Goal: Task Accomplishment & Management: Complete application form

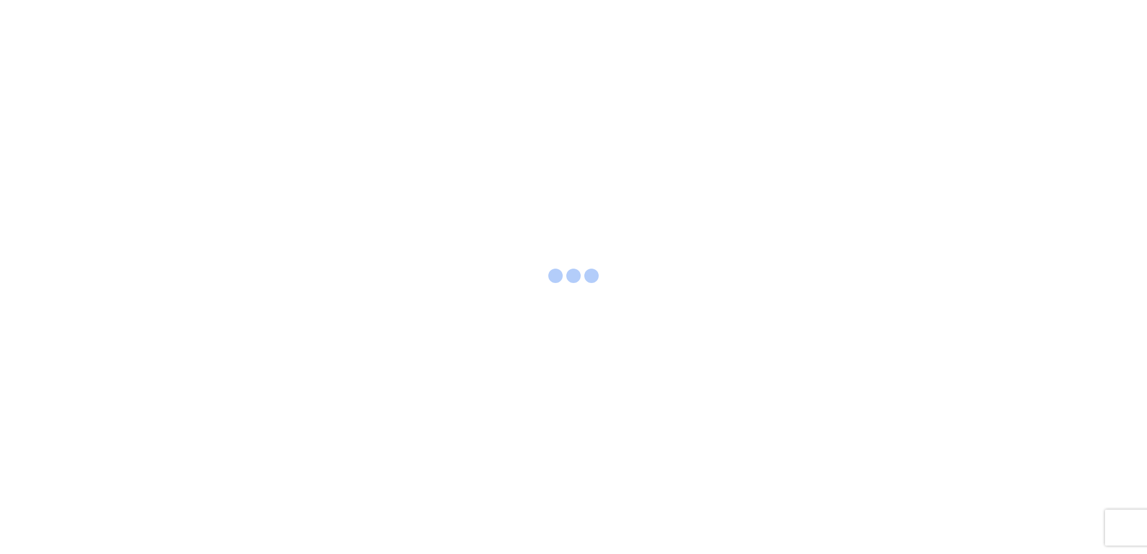
click at [757, 451] on div at bounding box center [573, 277] width 1147 height 554
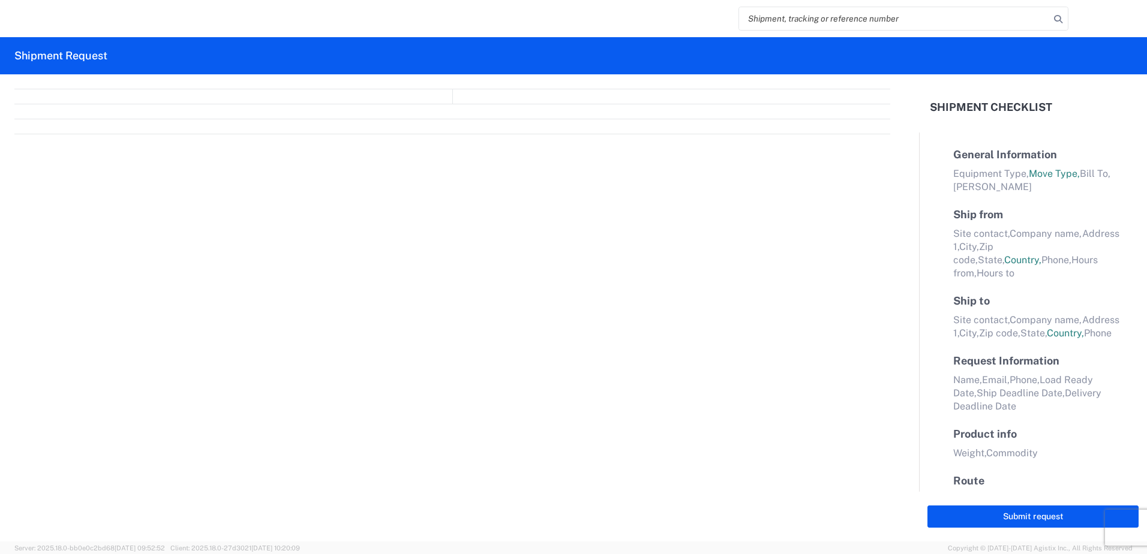
select select "FULL"
select select "LBS"
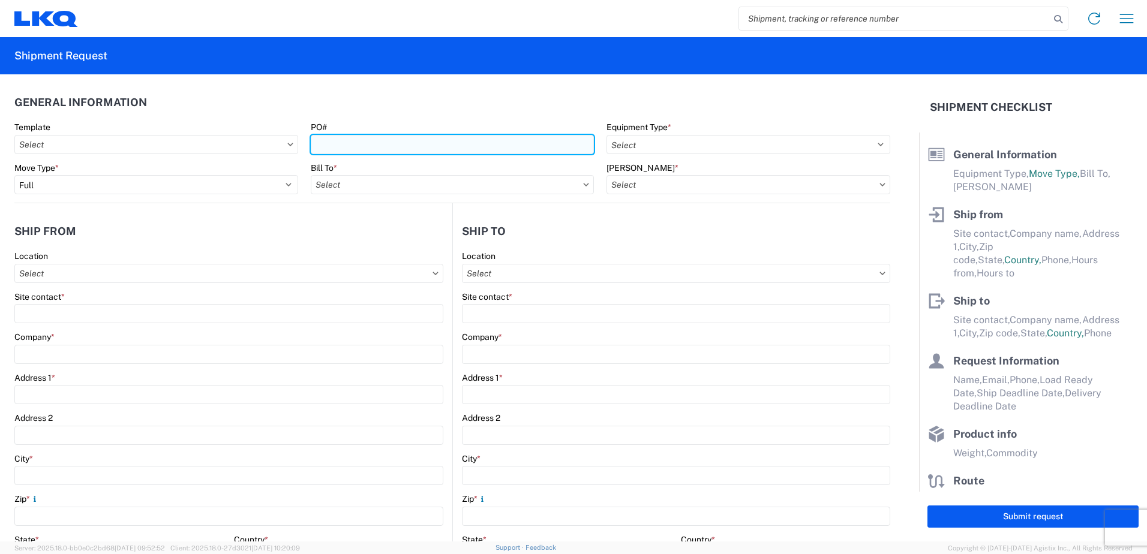
click at [354, 143] on input "PO#" at bounding box center [453, 144] width 284 height 19
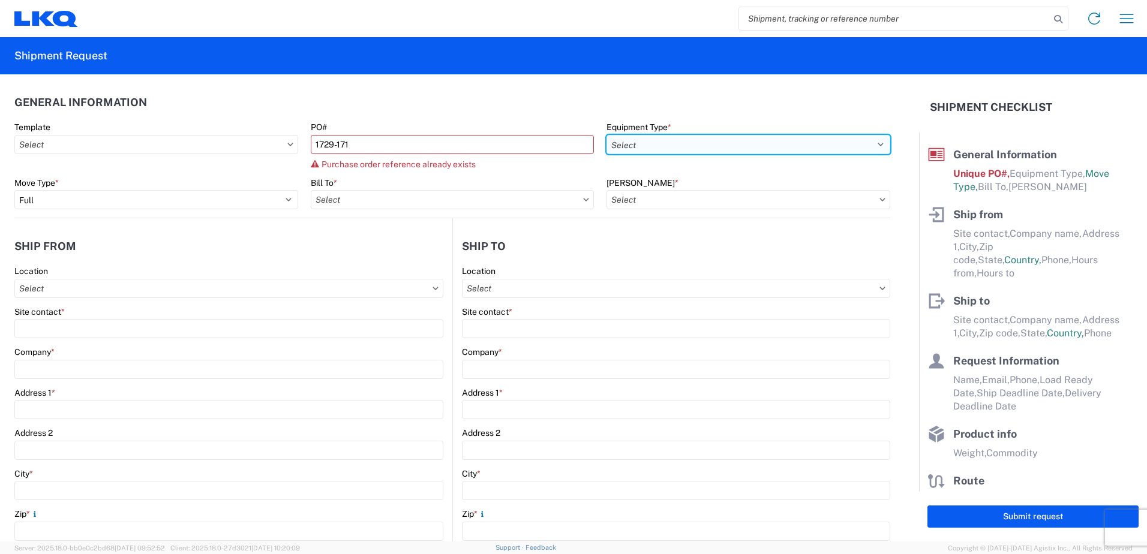
click at [818, 139] on select "Select 53’ Dry Van Flatbed Dropdeck (van) Lowboy (flatbed) Rail" at bounding box center [749, 144] width 284 height 19
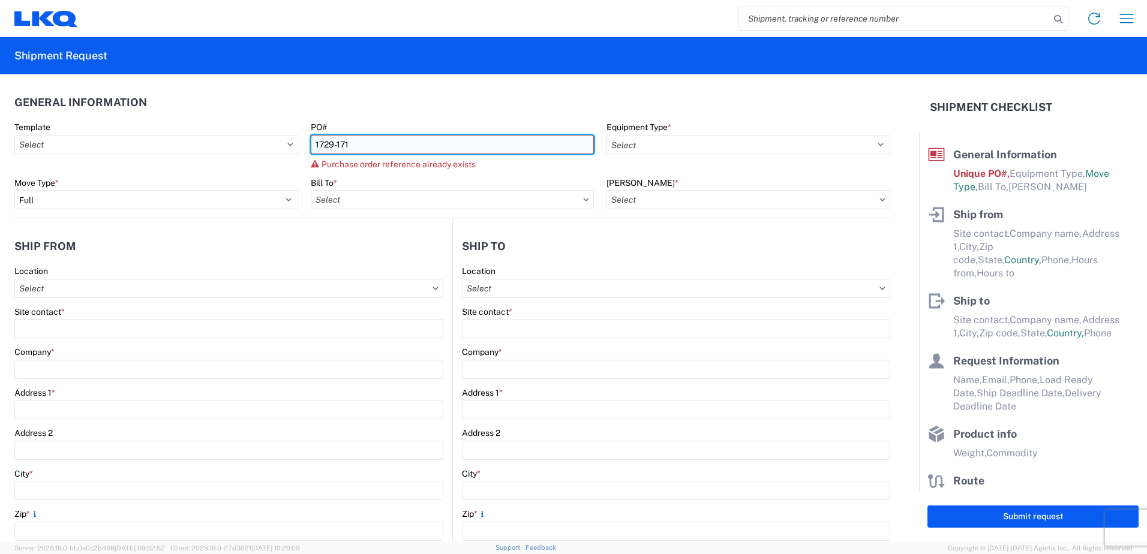
click at [349, 142] on input "1729-171" at bounding box center [453, 144] width 284 height 19
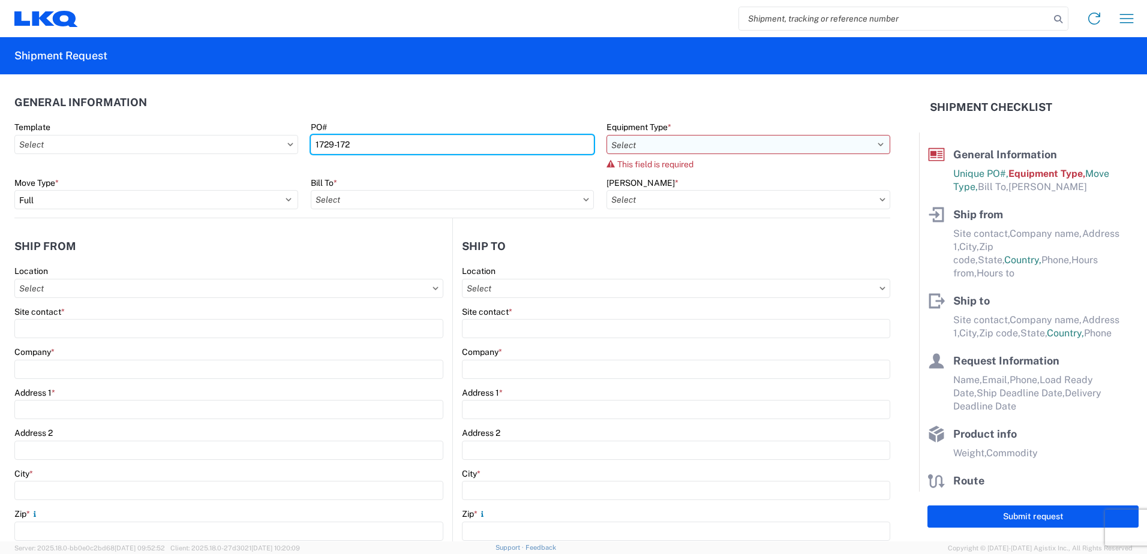
type input "1729-172"
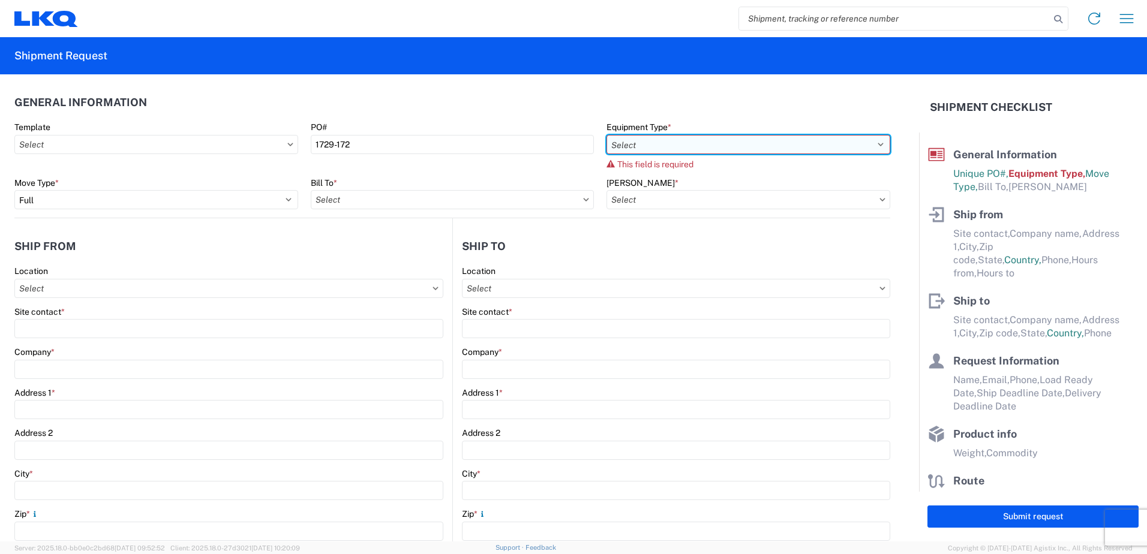
click at [731, 142] on select "Select 53’ Dry Van Flatbed Dropdeck (van) Lowboy (flatbed) Rail" at bounding box center [749, 144] width 284 height 19
select select "STDV"
click at [607, 135] on select "Select 53’ Dry Van Flatbed Dropdeck (van) Lowboy (flatbed) Rail" at bounding box center [749, 144] width 284 height 19
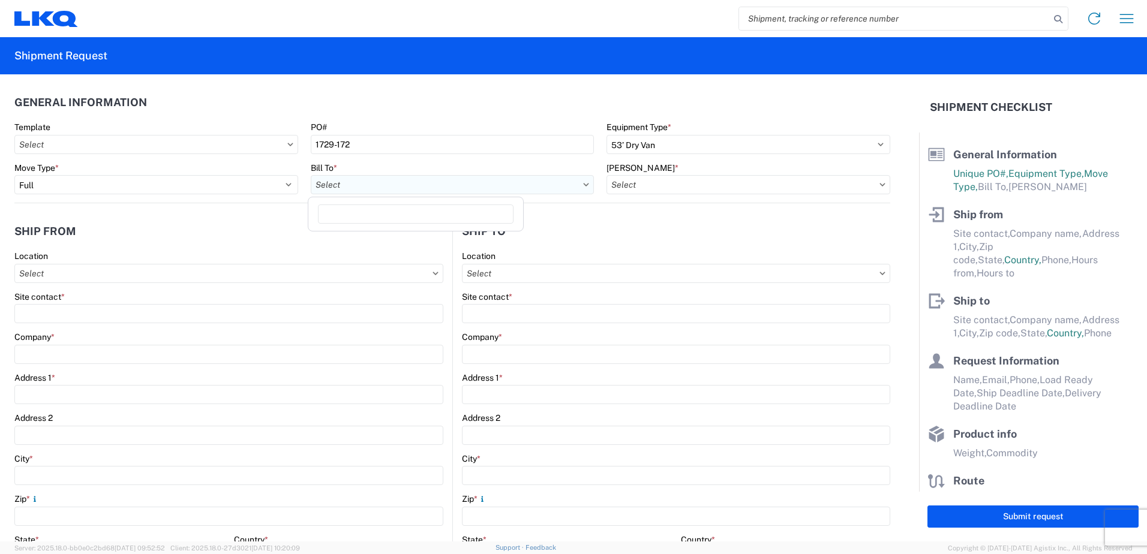
click at [340, 187] on input "Bill To *" at bounding box center [453, 184] width 284 height 19
type input "1760"
click at [372, 232] on div "1760 - LKQ Best Core" at bounding box center [416, 238] width 210 height 19
type input "1760 - LKQ Best Core"
click at [697, 187] on input "[PERSON_NAME] *" at bounding box center [749, 184] width 284 height 19
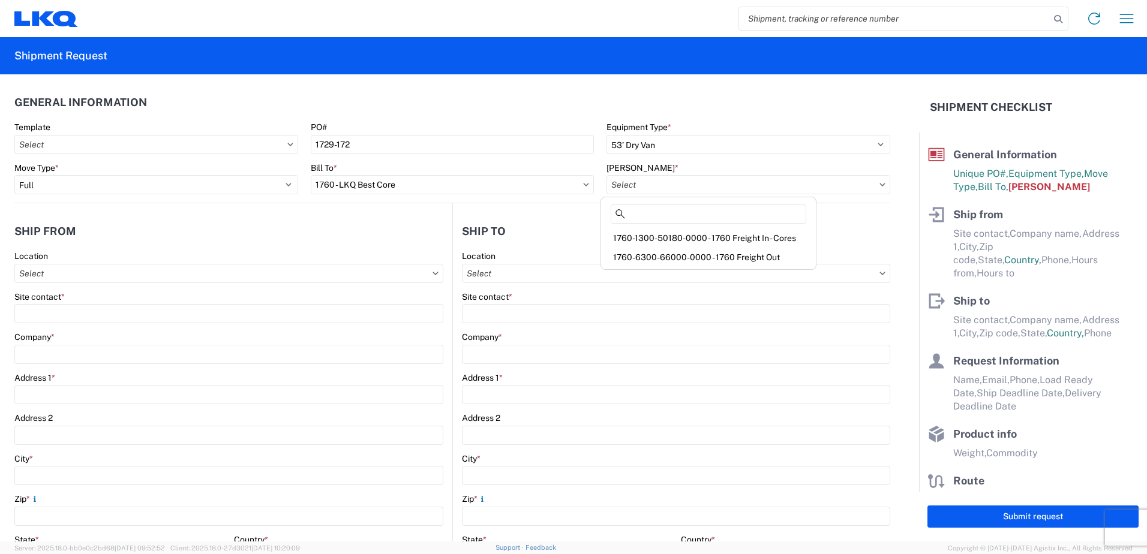
click at [703, 254] on div "1760-6300-66000-0000 - 1760 Freight Out" at bounding box center [709, 257] width 210 height 19
type input "1760-6300-66000-0000 - 1760 Freight Out"
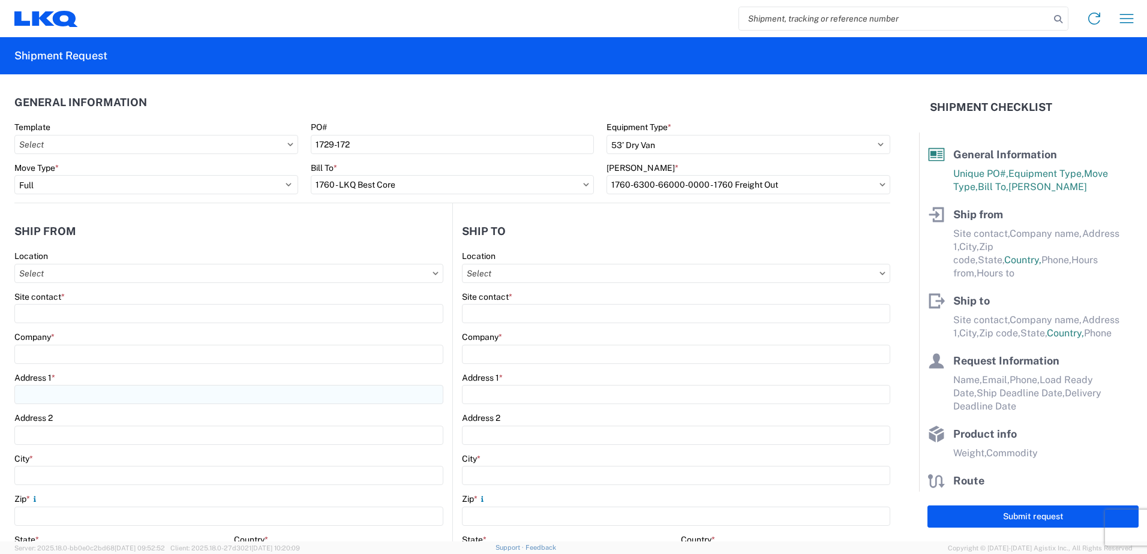
scroll to position [60, 0]
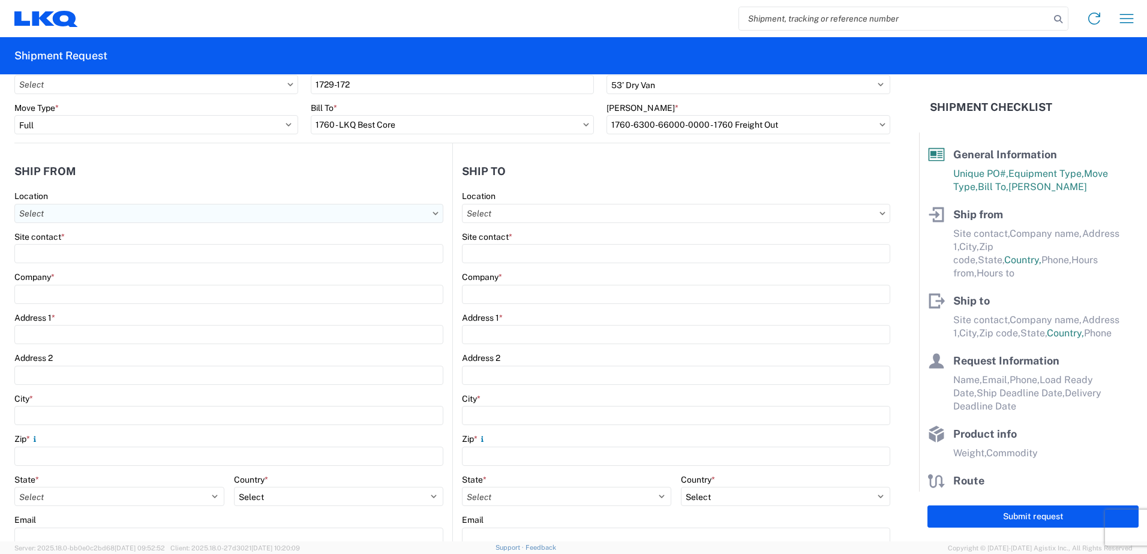
click at [260, 213] on input "Location" at bounding box center [228, 213] width 429 height 19
type input "1729"
click at [134, 267] on div "1729 - LKQ [US_STATE]" at bounding box center [122, 266] width 210 height 19
type input "1729 - LKQ [US_STATE]"
type input "LKQ Corporation"
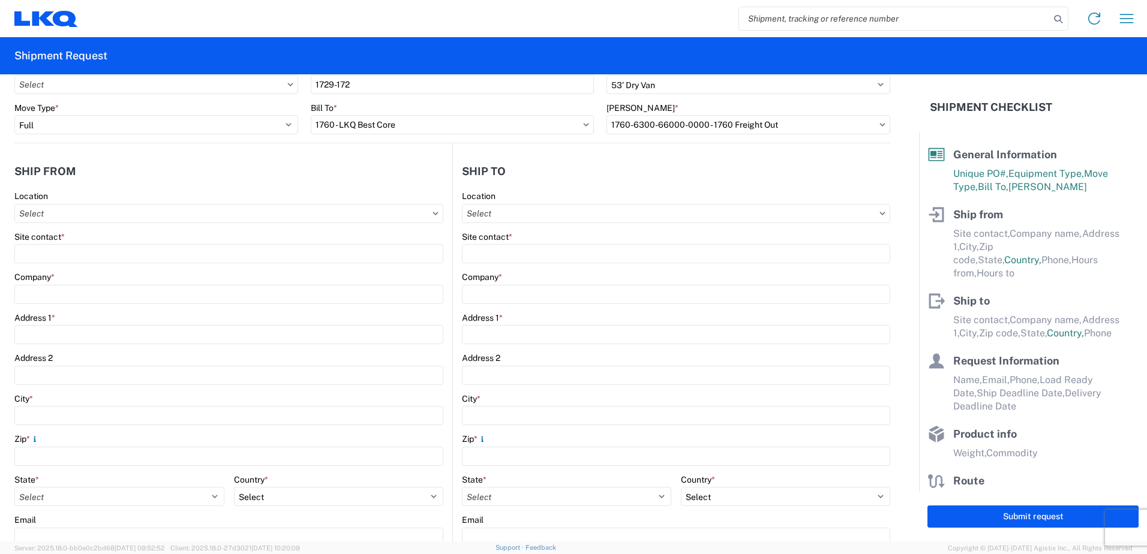
type input "[STREET_ADDRESS]"
type input "[GEOGRAPHIC_DATA]"
type input "87105"
select select "NM"
select select "US"
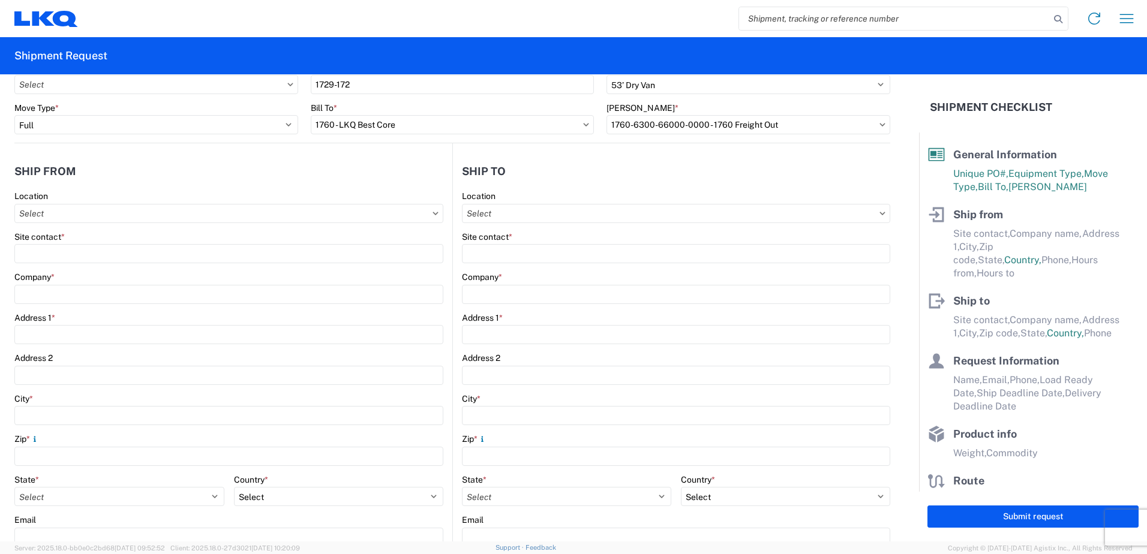
type input "07:00"
type input "17:00"
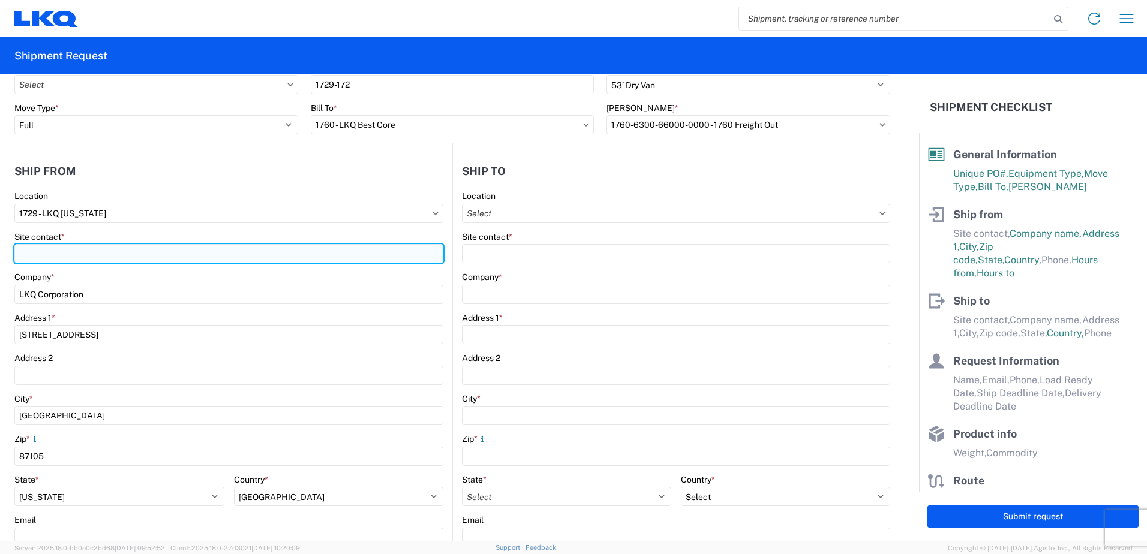
click at [134, 251] on input "Site contact *" at bounding box center [228, 253] width 429 height 19
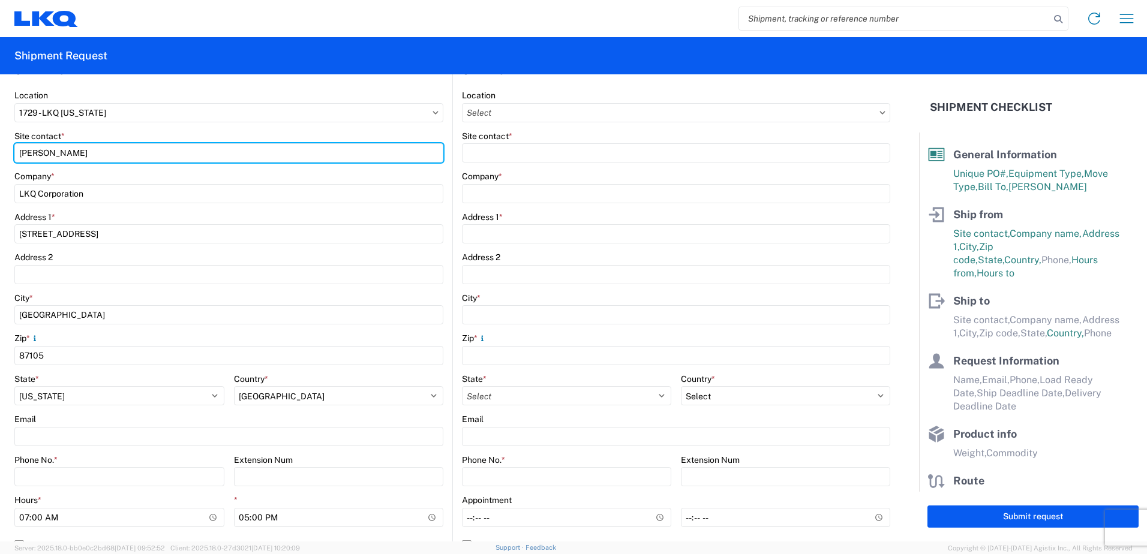
scroll to position [180, 0]
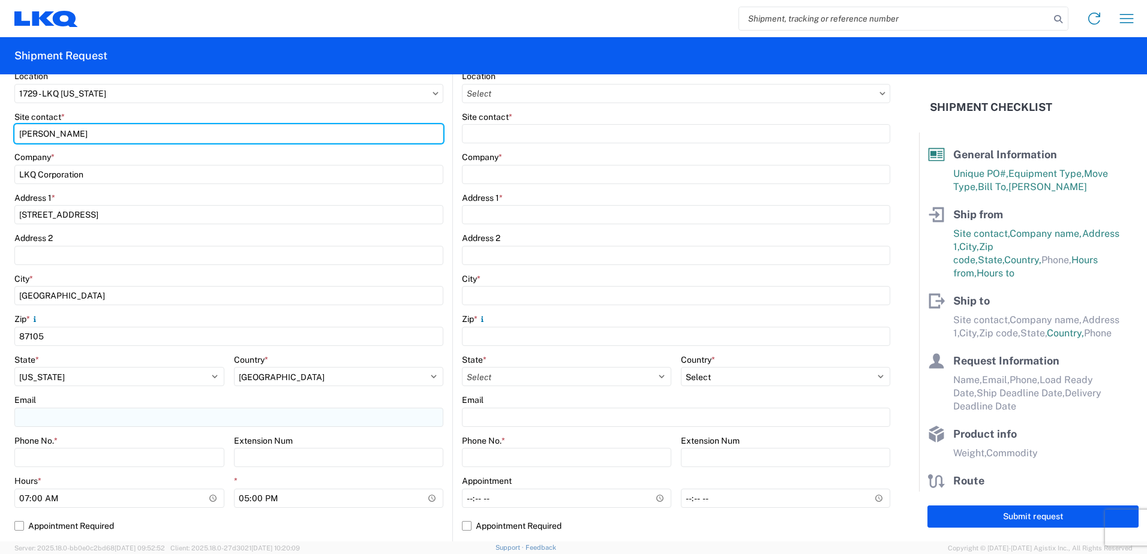
type input "[PERSON_NAME]"
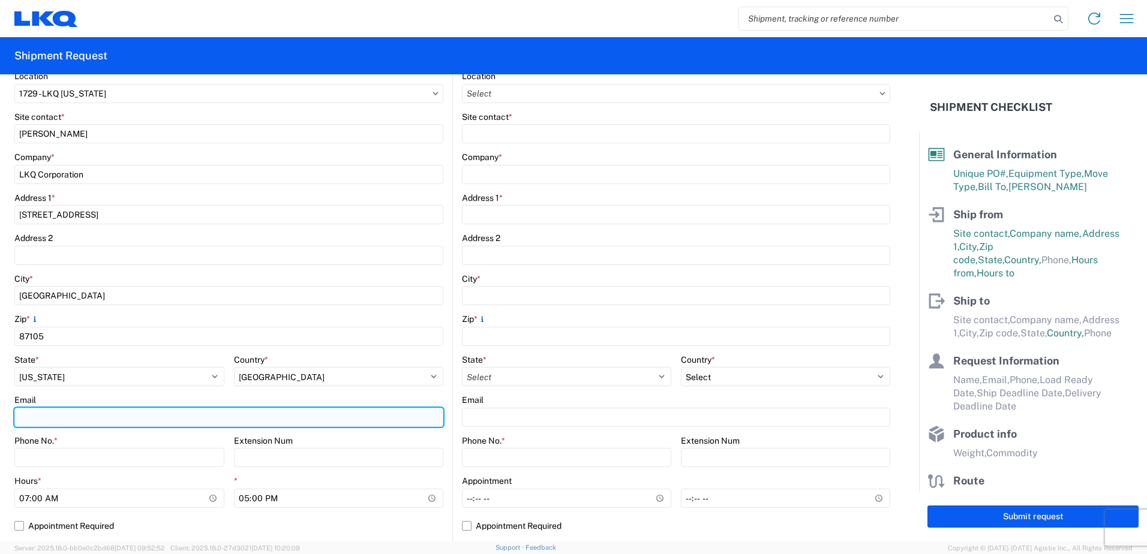
click at [122, 414] on input "Email" at bounding box center [228, 417] width 429 height 19
type input "[EMAIL_ADDRESS][DOMAIN_NAME]"
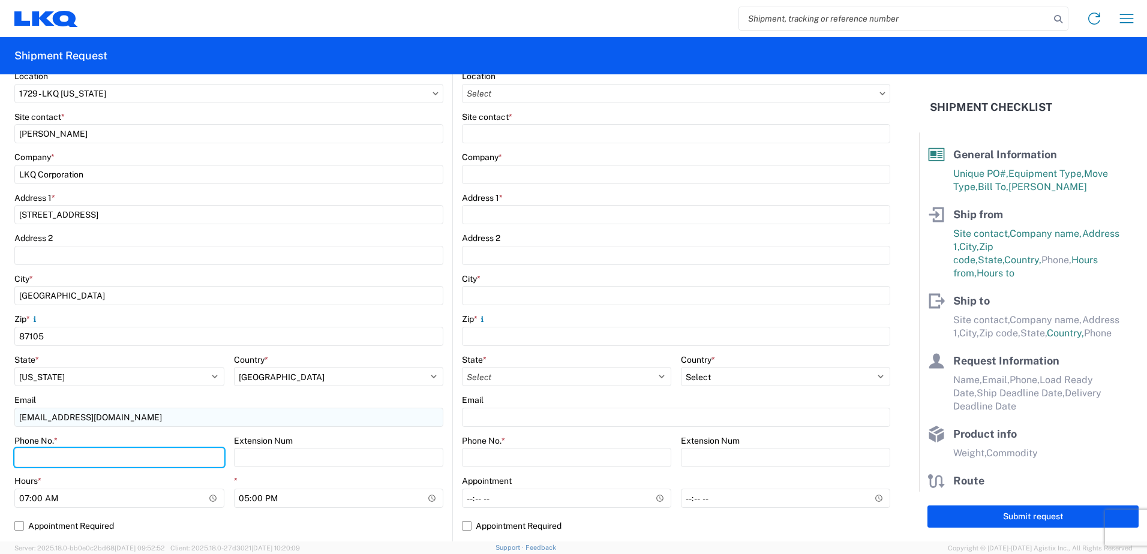
type input "4802959024"
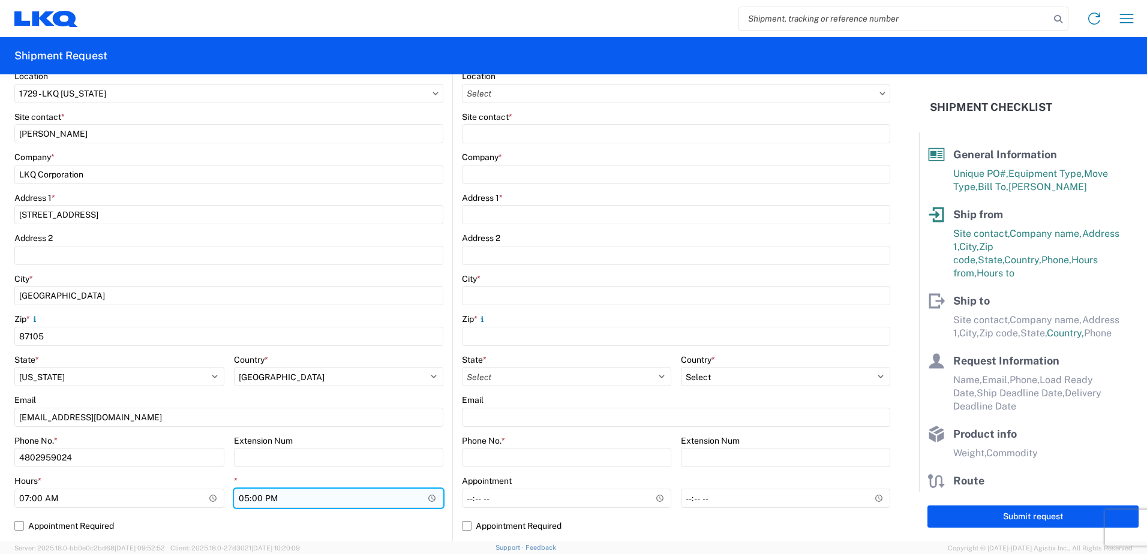
click at [244, 500] on input "17:00" at bounding box center [339, 498] width 210 height 19
type input "14:00"
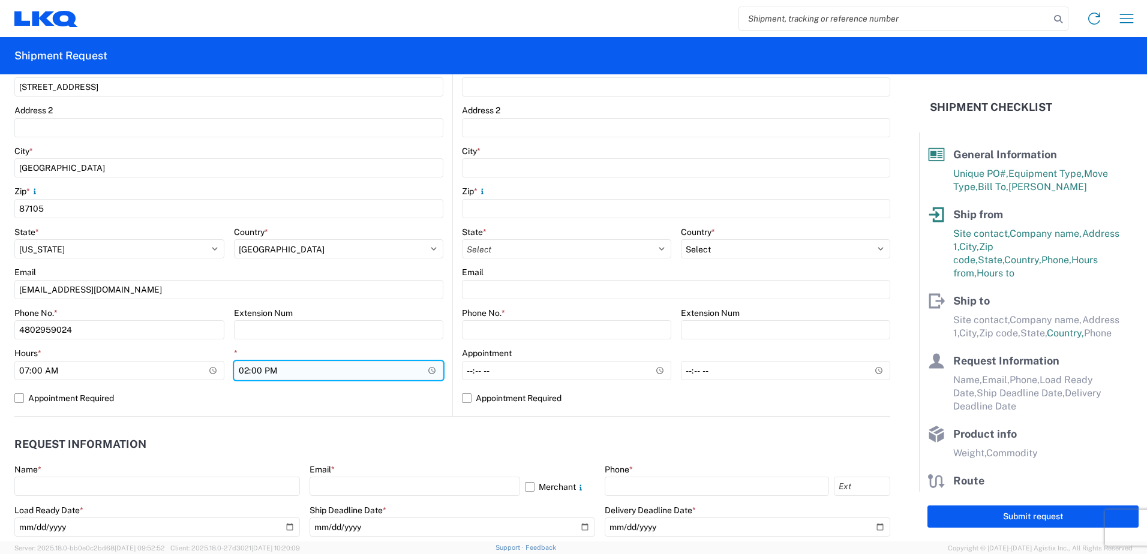
scroll to position [360, 0]
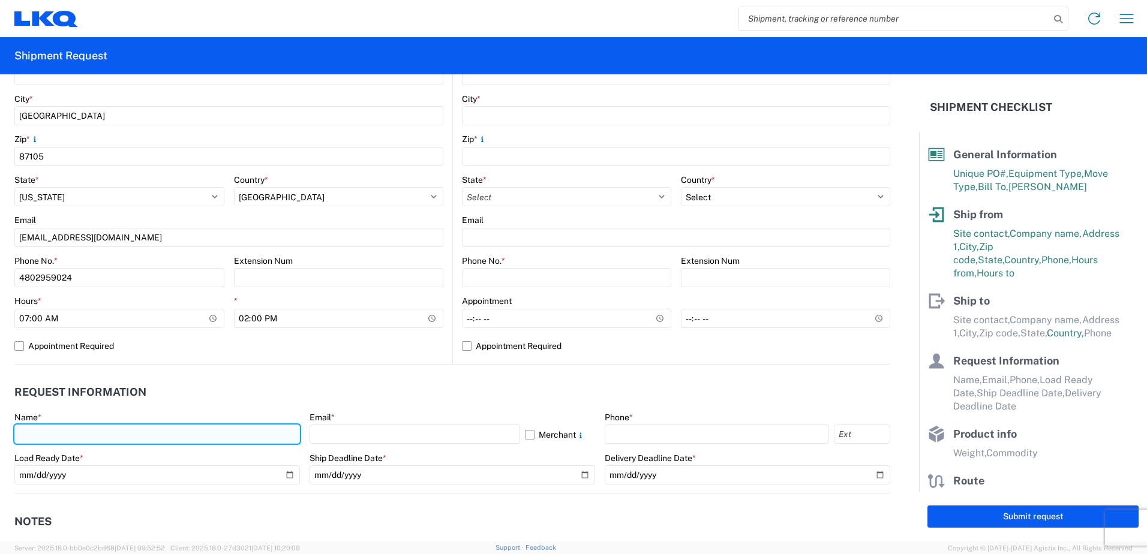
click at [97, 435] on input "text" at bounding box center [157, 434] width 286 height 19
type input "[PERSON_NAME]"
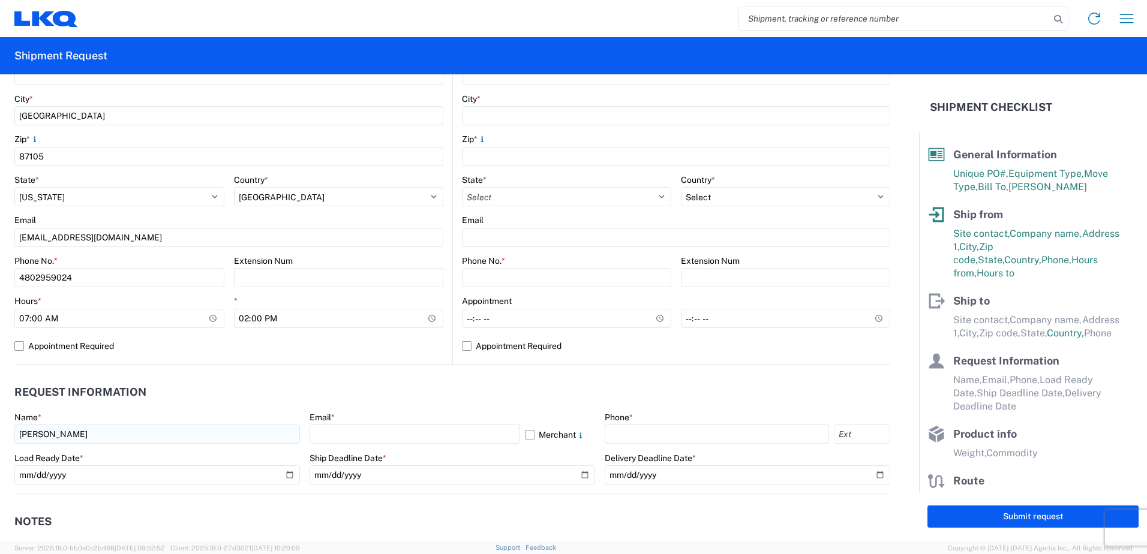
type input "LKQ Corporation"
type input "[STREET_ADDRESS]"
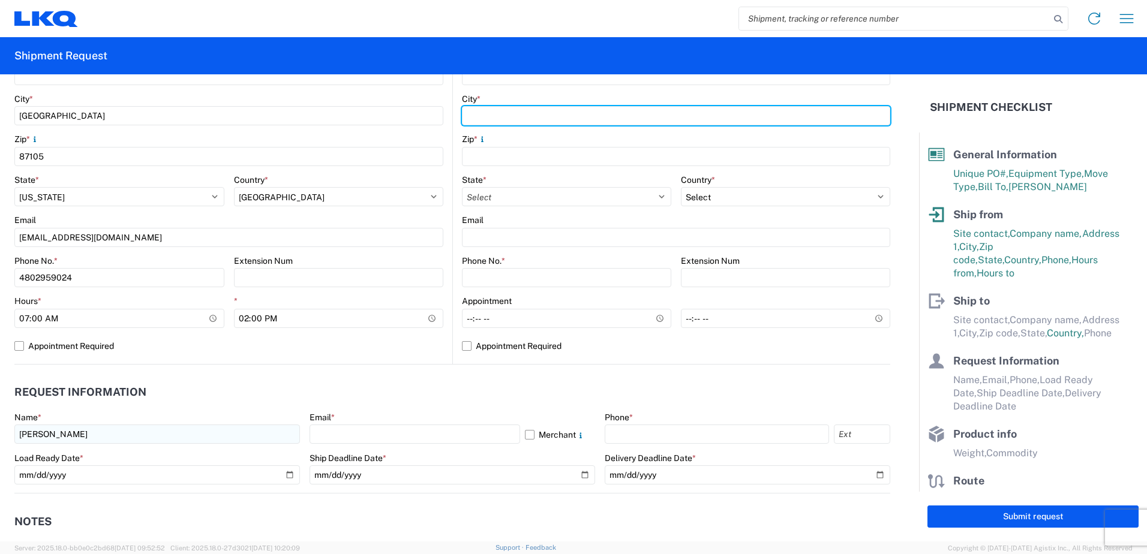
type input "[GEOGRAPHIC_DATA]"
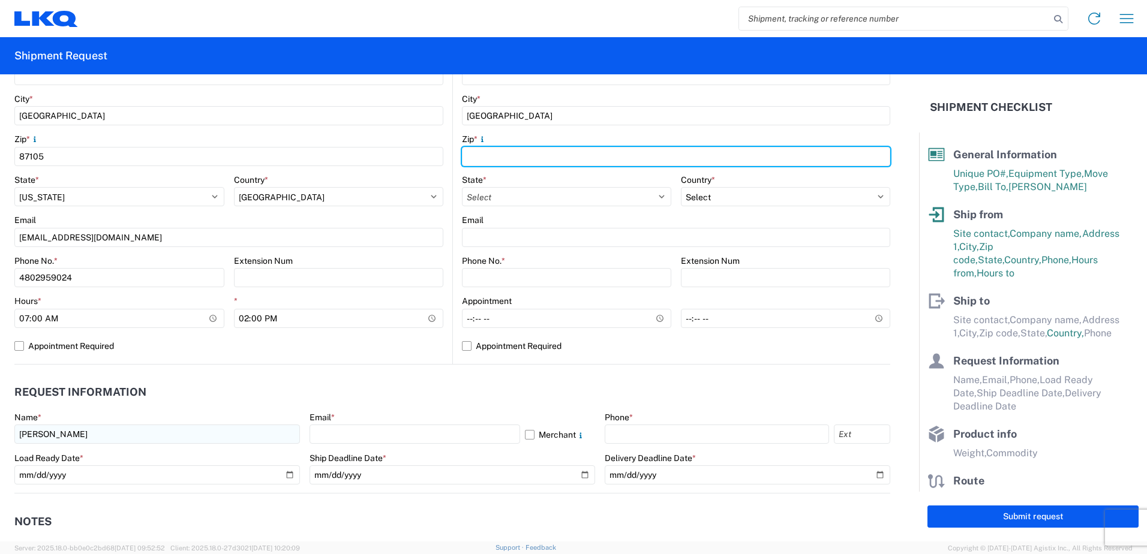
type input "77038"
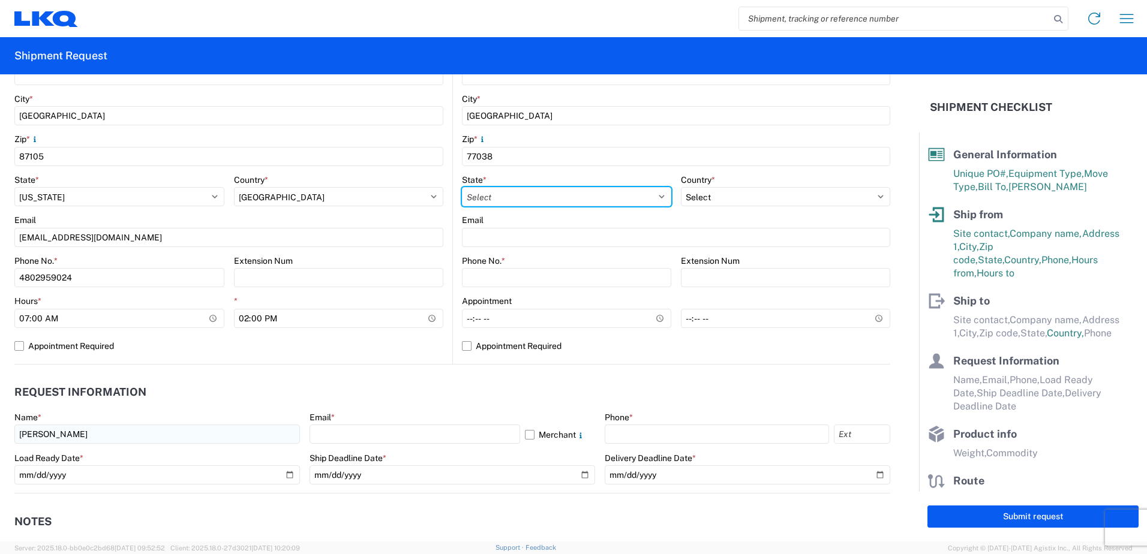
select select "[GEOGRAPHIC_DATA]"
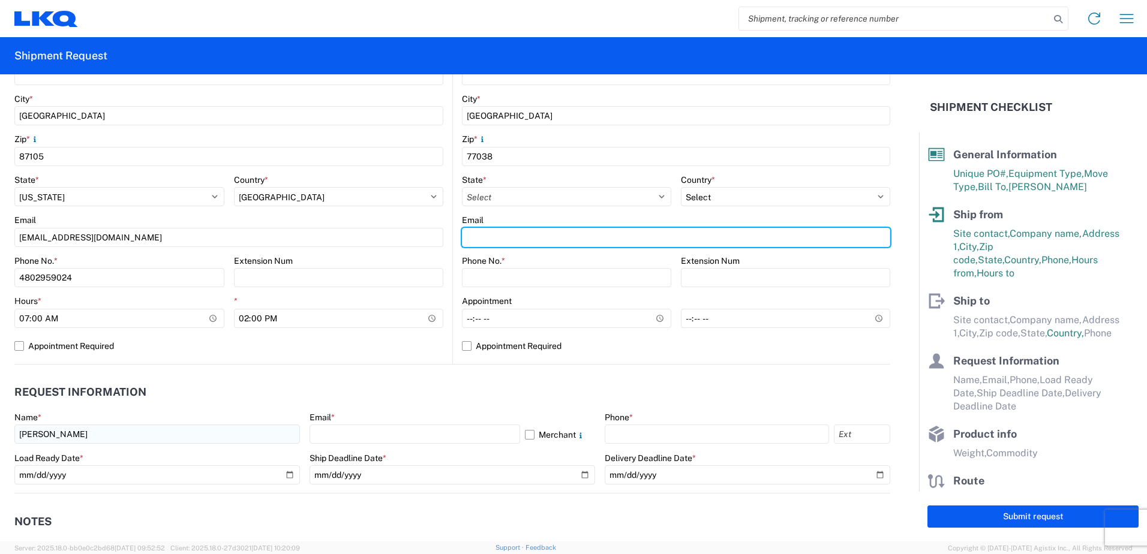
type input "[EMAIL_ADDRESS][DOMAIN_NAME]"
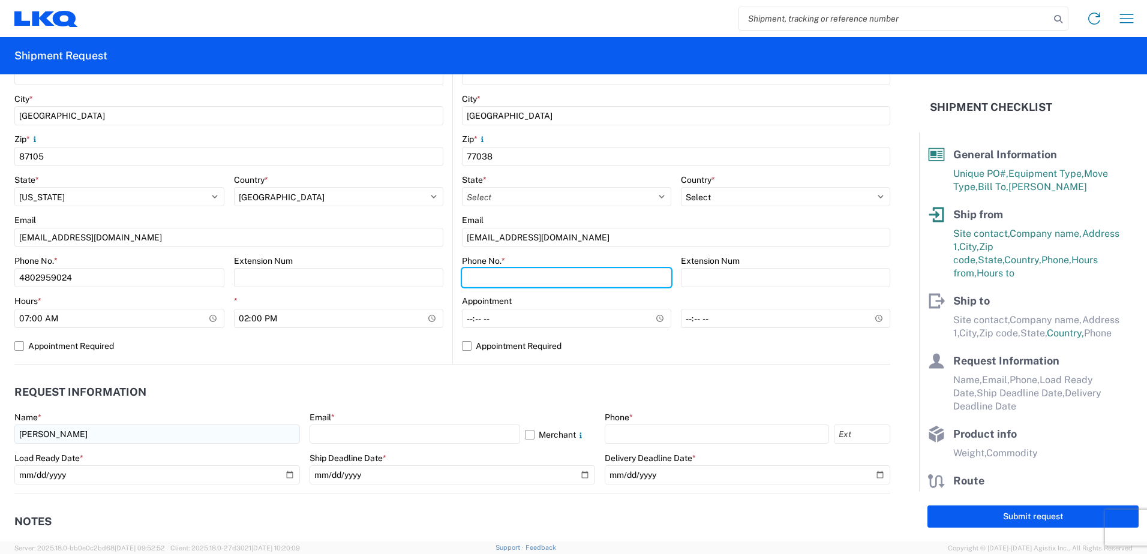
type input "4802959024"
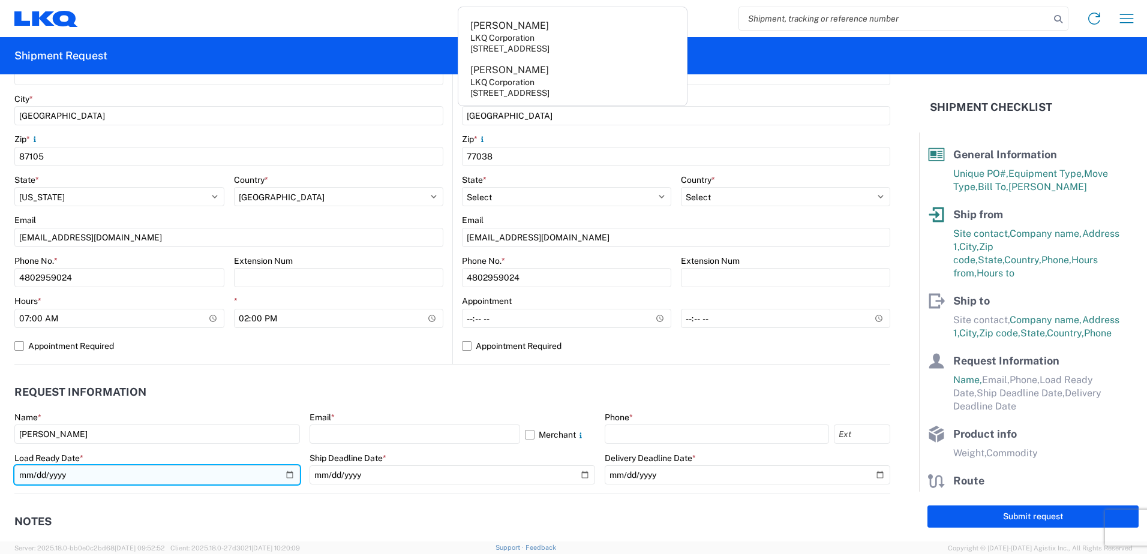
click at [106, 469] on input "date" at bounding box center [157, 475] width 286 height 19
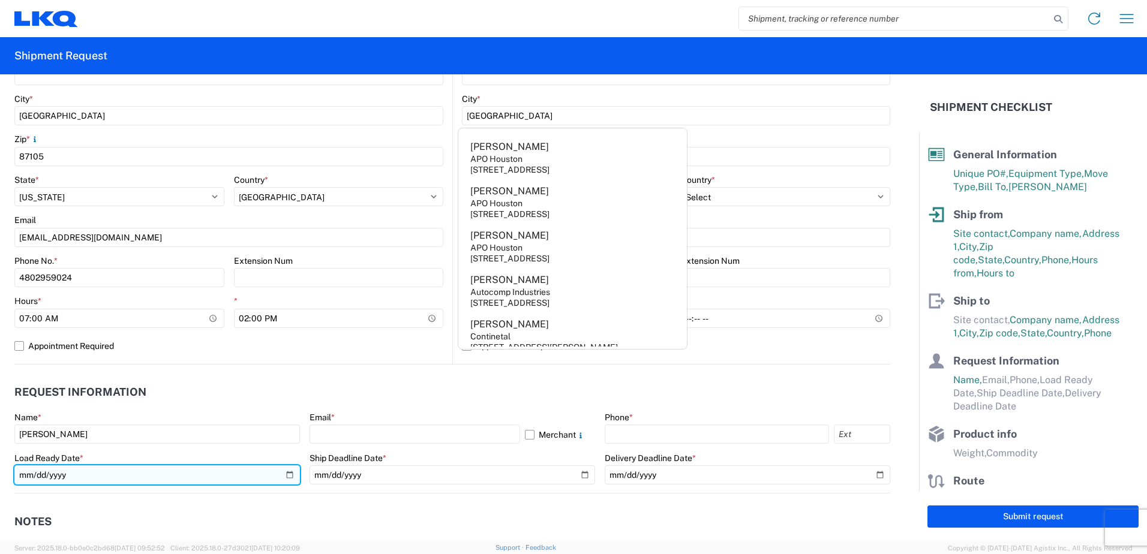
click at [284, 475] on input "date" at bounding box center [157, 475] width 286 height 19
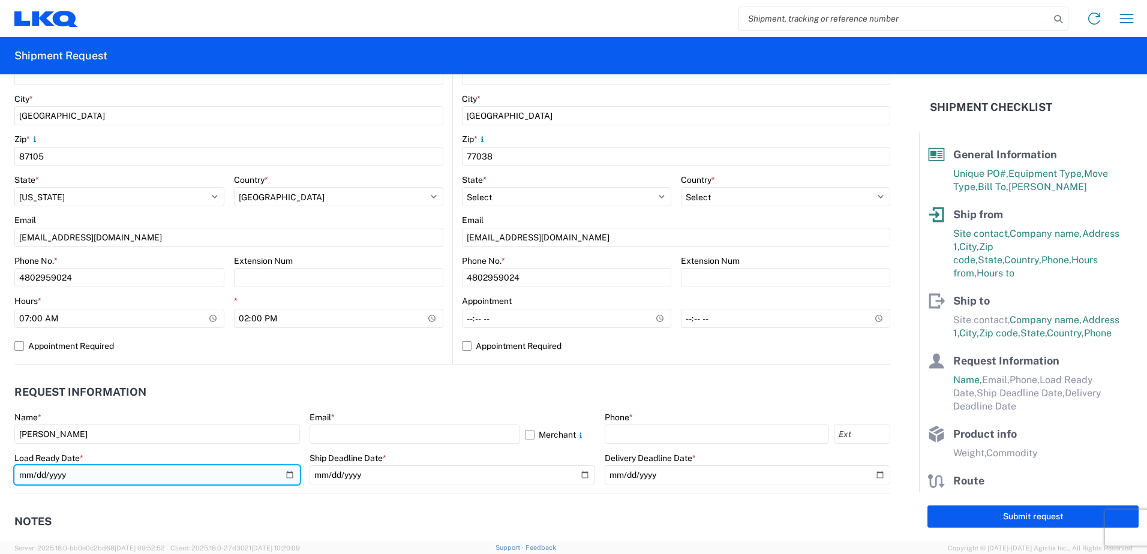
click at [284, 475] on input "date" at bounding box center [157, 475] width 286 height 19
type input "[DATE]"
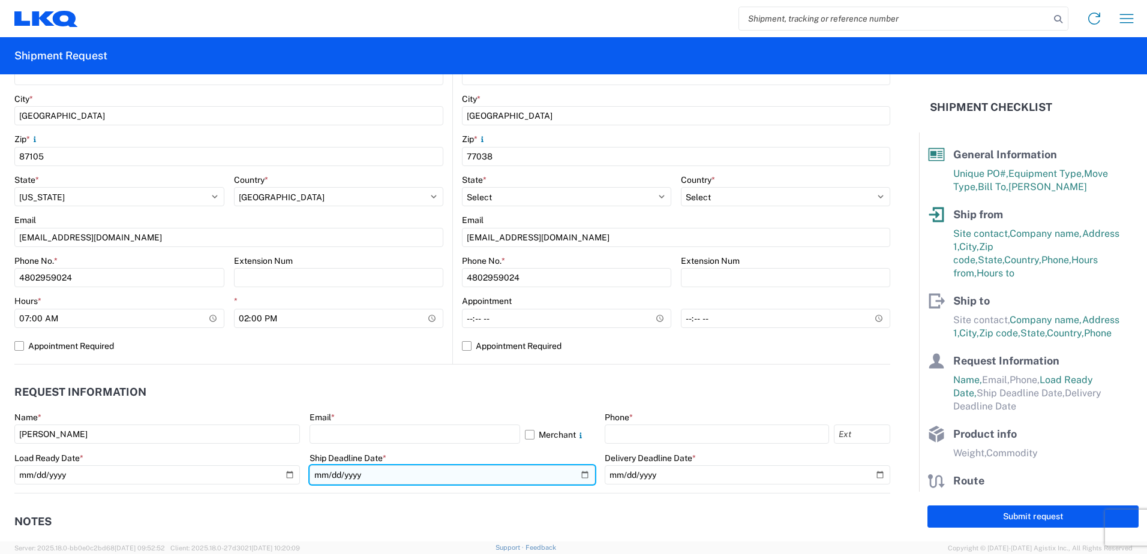
click at [579, 474] on input "date" at bounding box center [453, 475] width 286 height 19
type input "[DATE]"
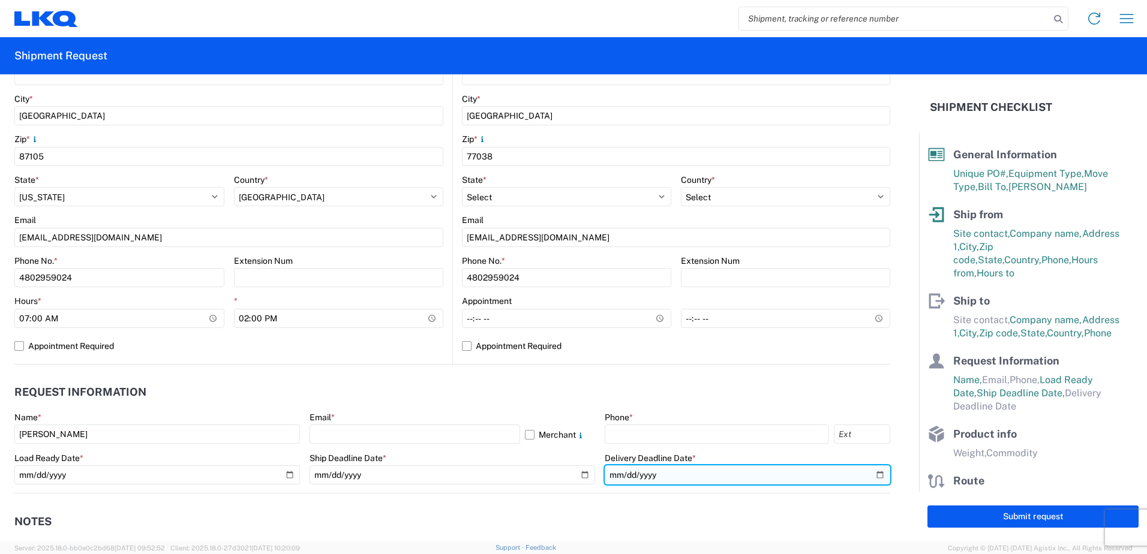
click at [867, 473] on input "date" at bounding box center [748, 475] width 286 height 19
type input "[DATE]"
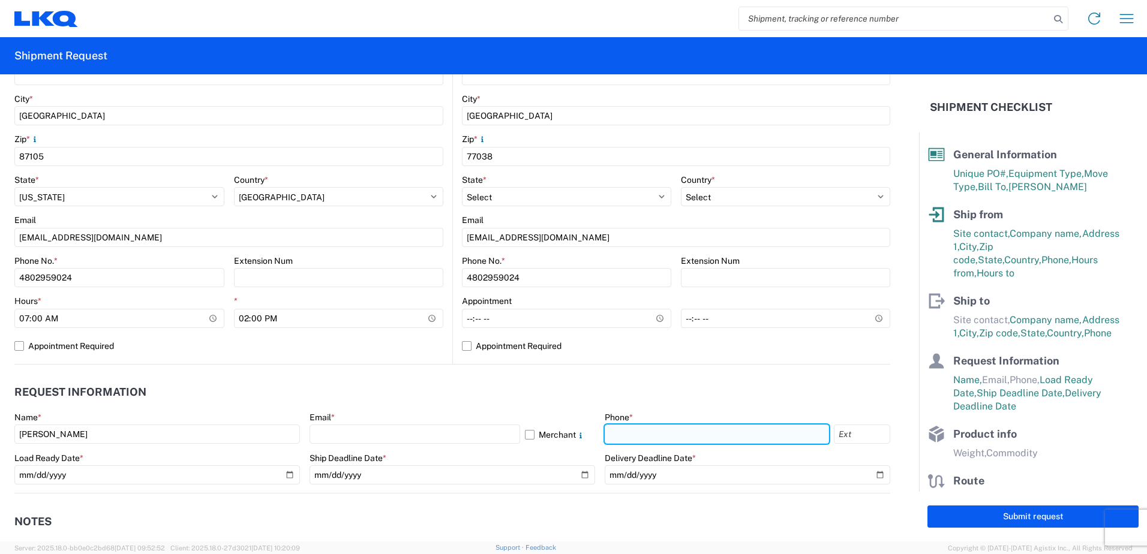
click at [739, 428] on input "text" at bounding box center [717, 434] width 224 height 19
type input "4802959024"
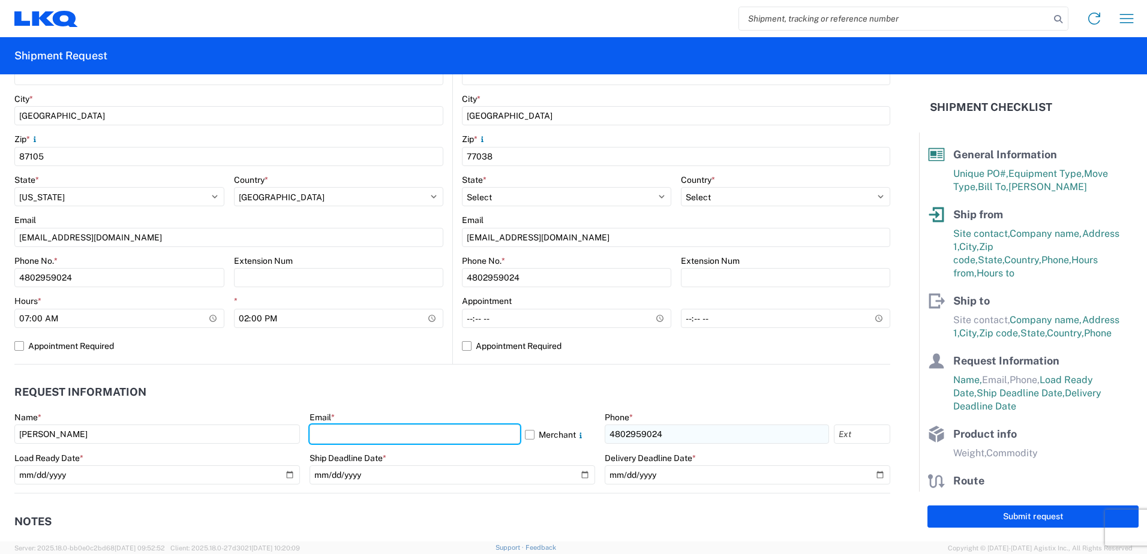
type input "[EMAIL_ADDRESS][DOMAIN_NAME]"
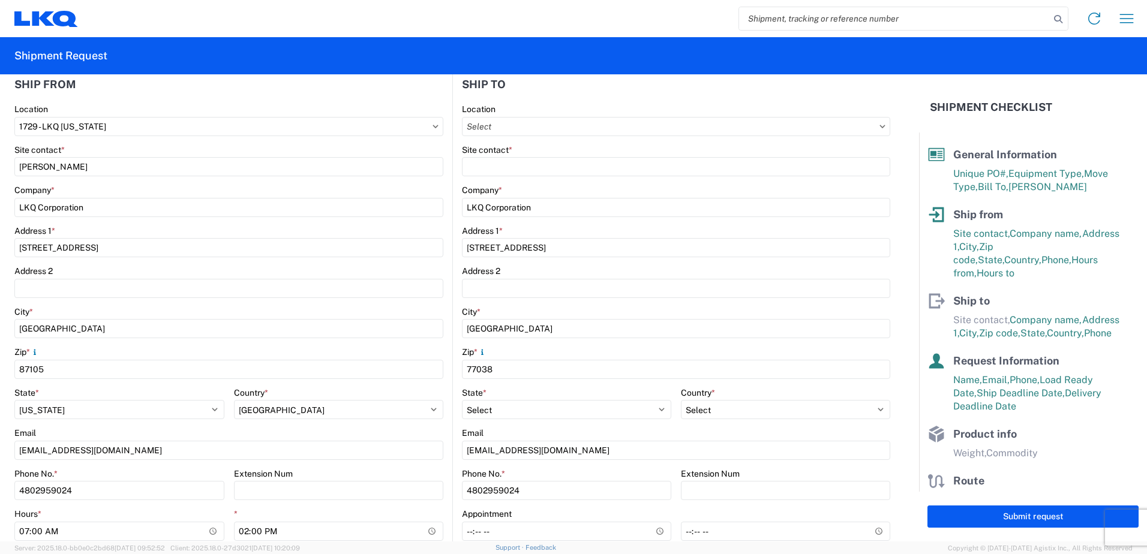
scroll to position [120, 0]
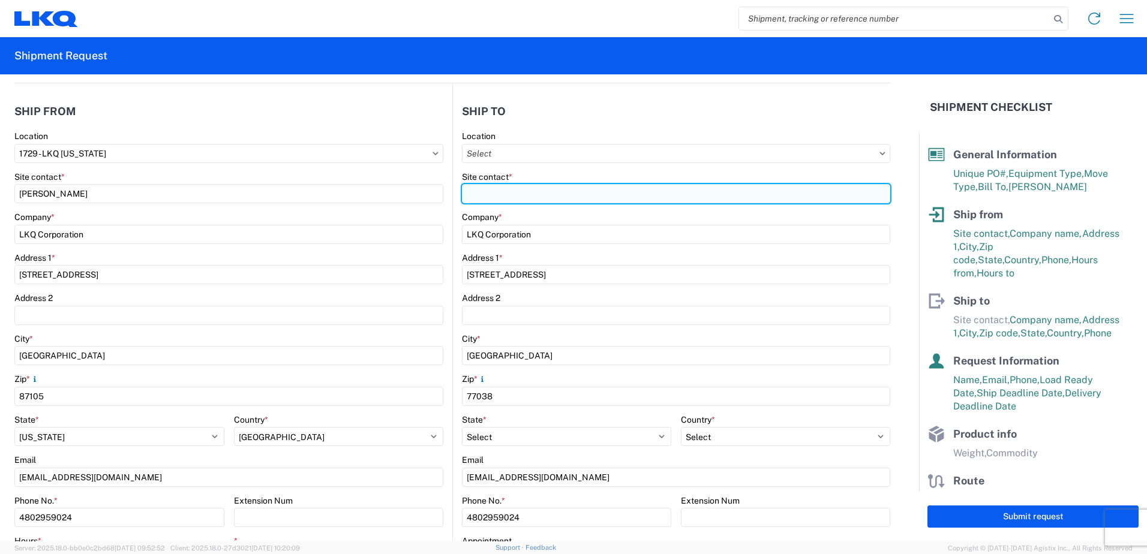
click at [554, 188] on input "Site contact *" at bounding box center [676, 193] width 428 height 19
type input "Truckload Team"
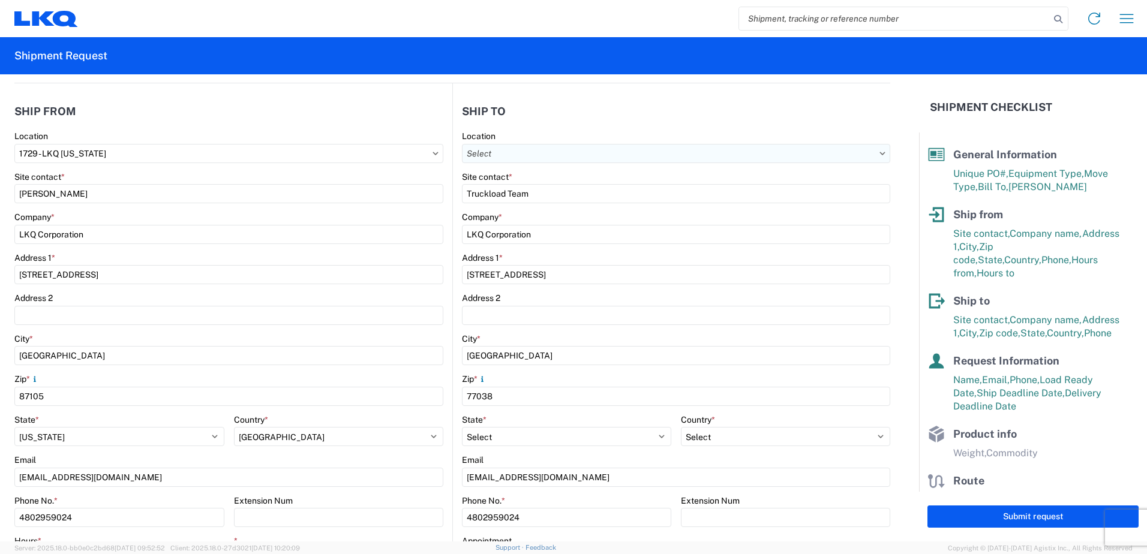
click at [562, 151] on input "Location" at bounding box center [676, 153] width 428 height 19
type input "1760"
click at [557, 210] on div "1760 - LKQ Best Core" at bounding box center [566, 206] width 210 height 19
type input "1760 - LKQ Best Core"
select select "US"
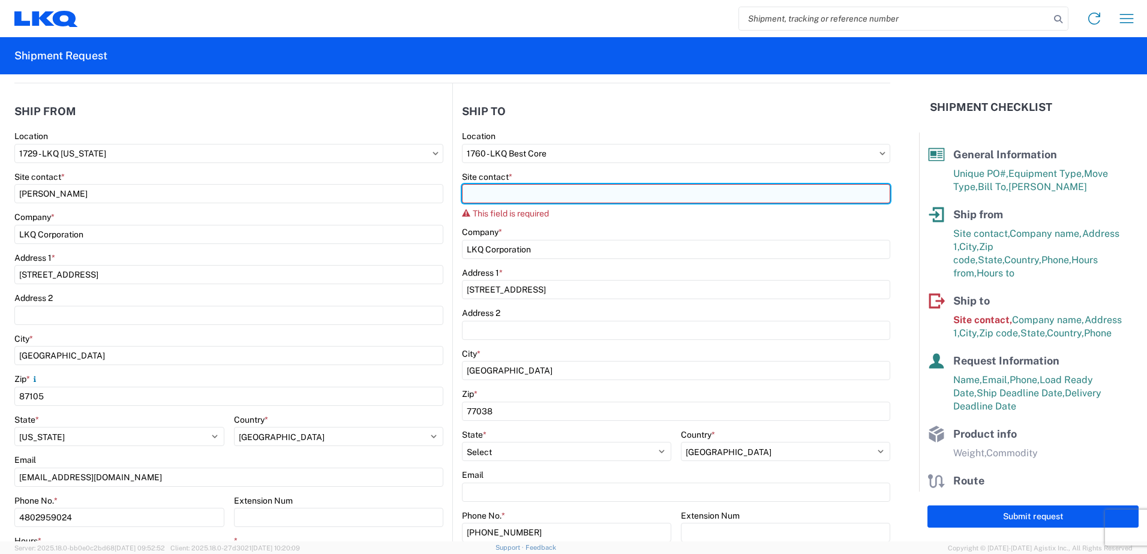
click at [556, 194] on input "Site contact *" at bounding box center [676, 193] width 428 height 19
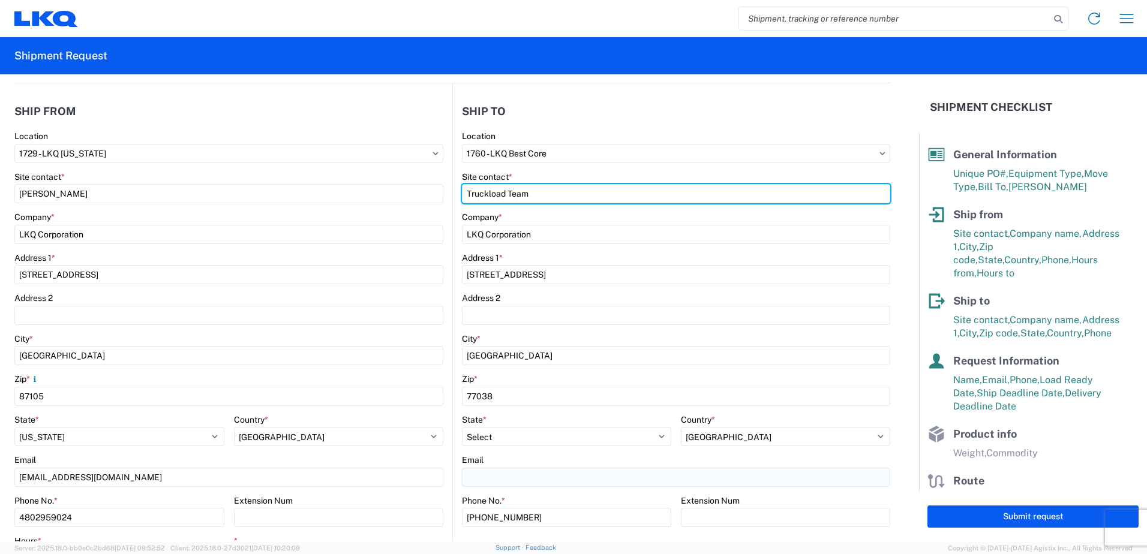
type input "Truckload Team"
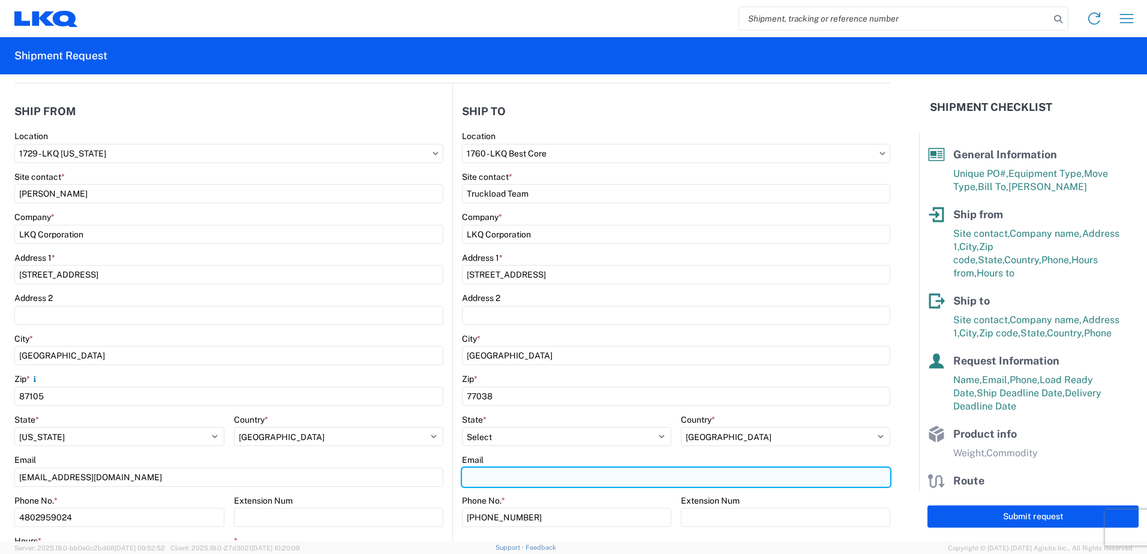
click at [617, 470] on input "Email" at bounding box center [676, 477] width 428 height 19
type input "[EMAIL_ADDRESS][DOMAIN_NAME]"
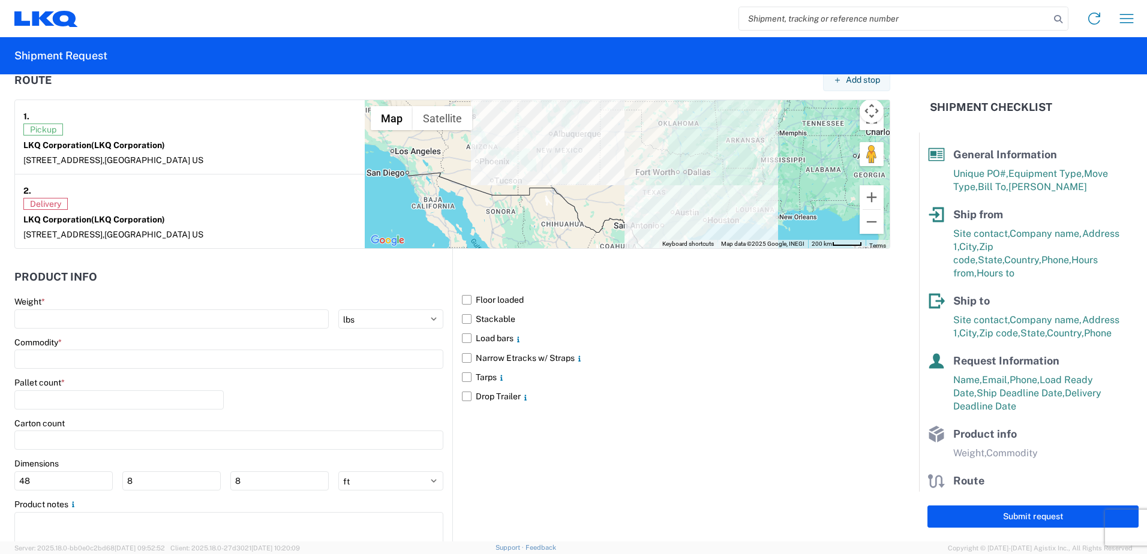
scroll to position [972, 0]
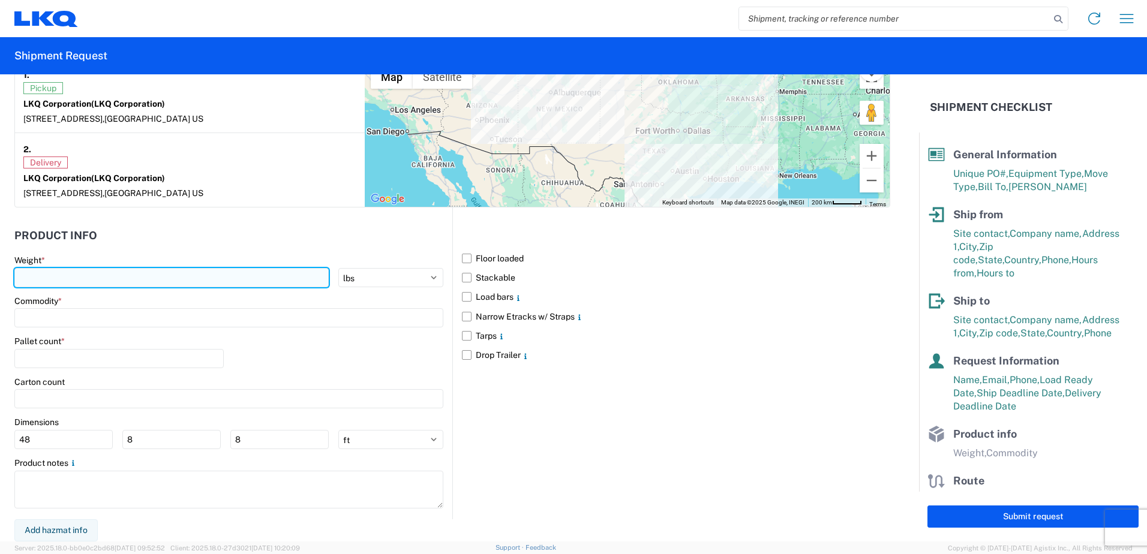
click at [221, 275] on input "number" at bounding box center [171, 277] width 314 height 19
type input "42000"
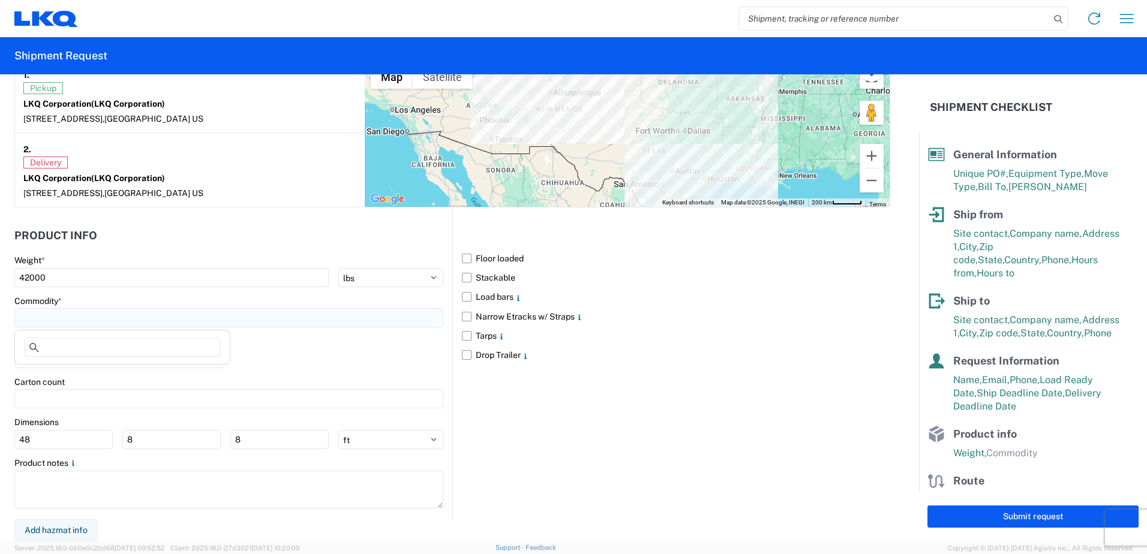
click at [200, 321] on input at bounding box center [228, 317] width 429 height 19
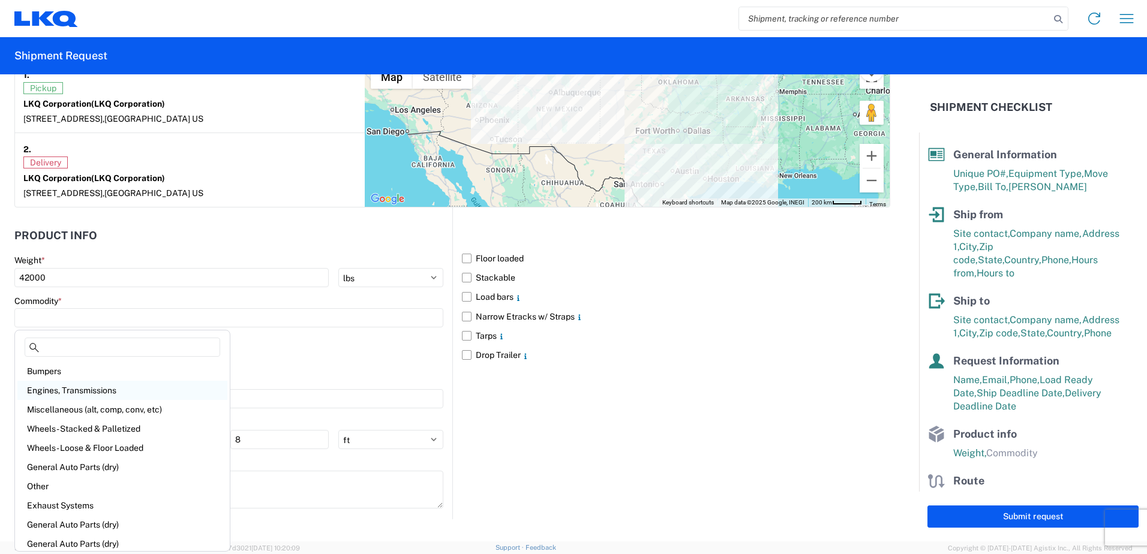
click at [142, 397] on div "Engines, Transmissions" at bounding box center [122, 390] width 210 height 19
type input "Engines, Transmissions"
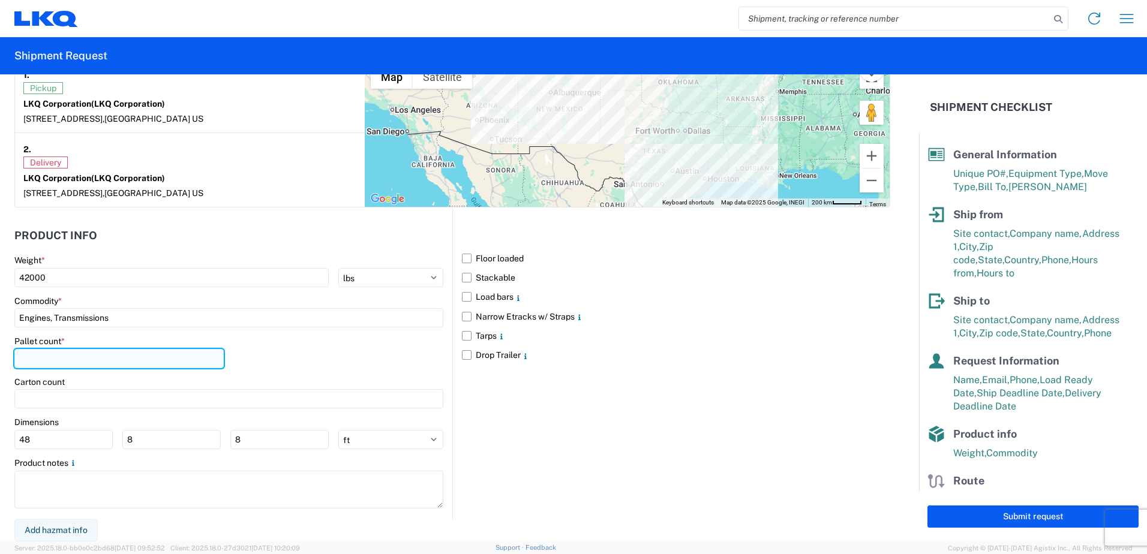
click at [139, 361] on input "number" at bounding box center [118, 358] width 209 height 19
type input "22"
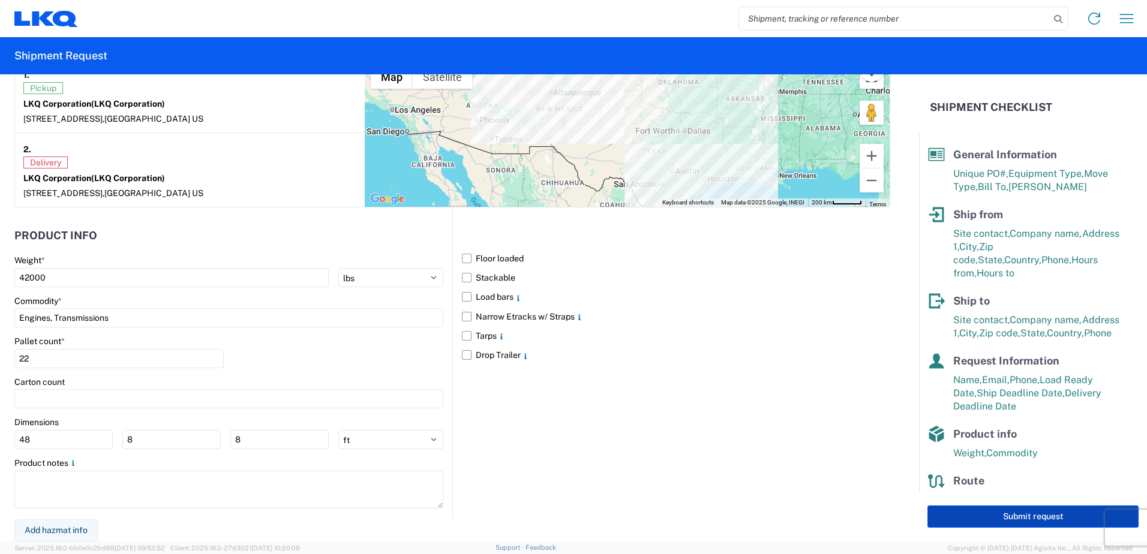
click at [996, 511] on button "Submit request" at bounding box center [1033, 517] width 211 height 22
select select "US"
